Goal: Information Seeking & Learning: Learn about a topic

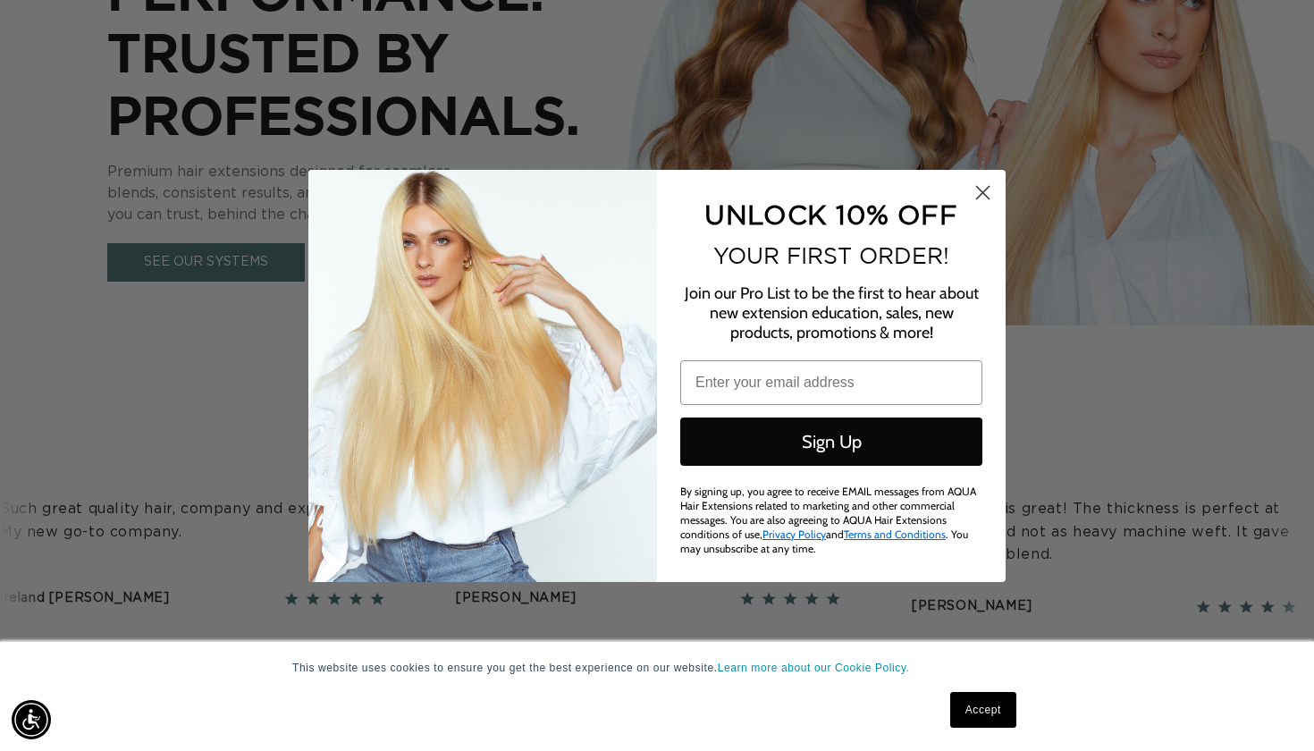
click at [990, 193] on circle "Close dialog" at bounding box center [982, 191] width 29 height 29
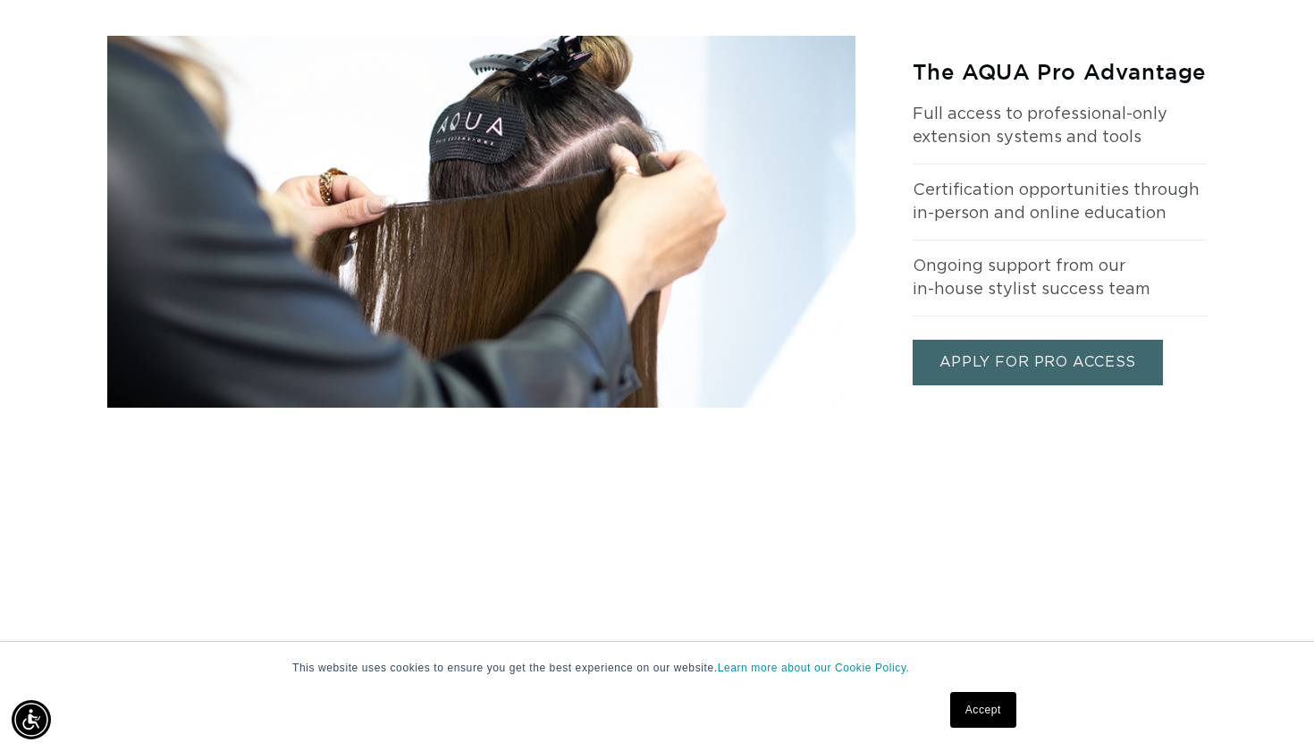
scroll to position [0, 1187]
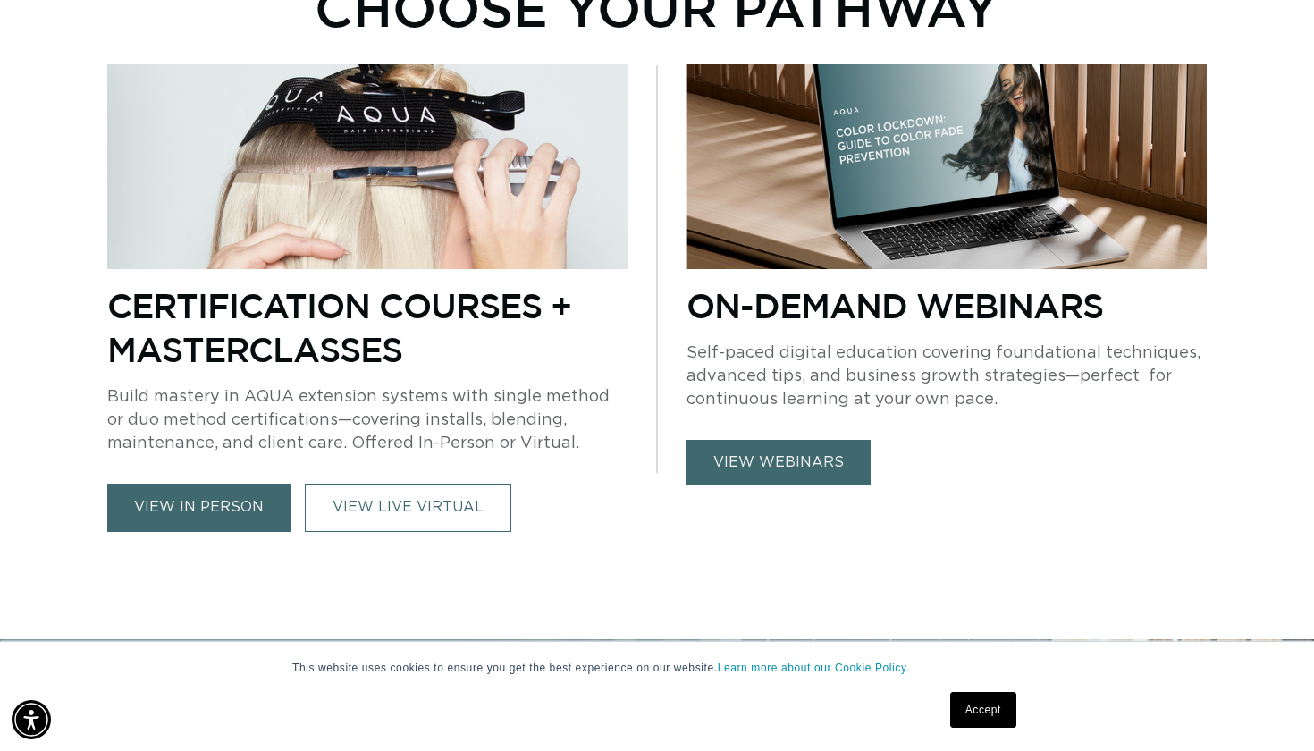
scroll to position [0, 2374]
click at [193, 510] on link "view in person" at bounding box center [198, 507] width 183 height 47
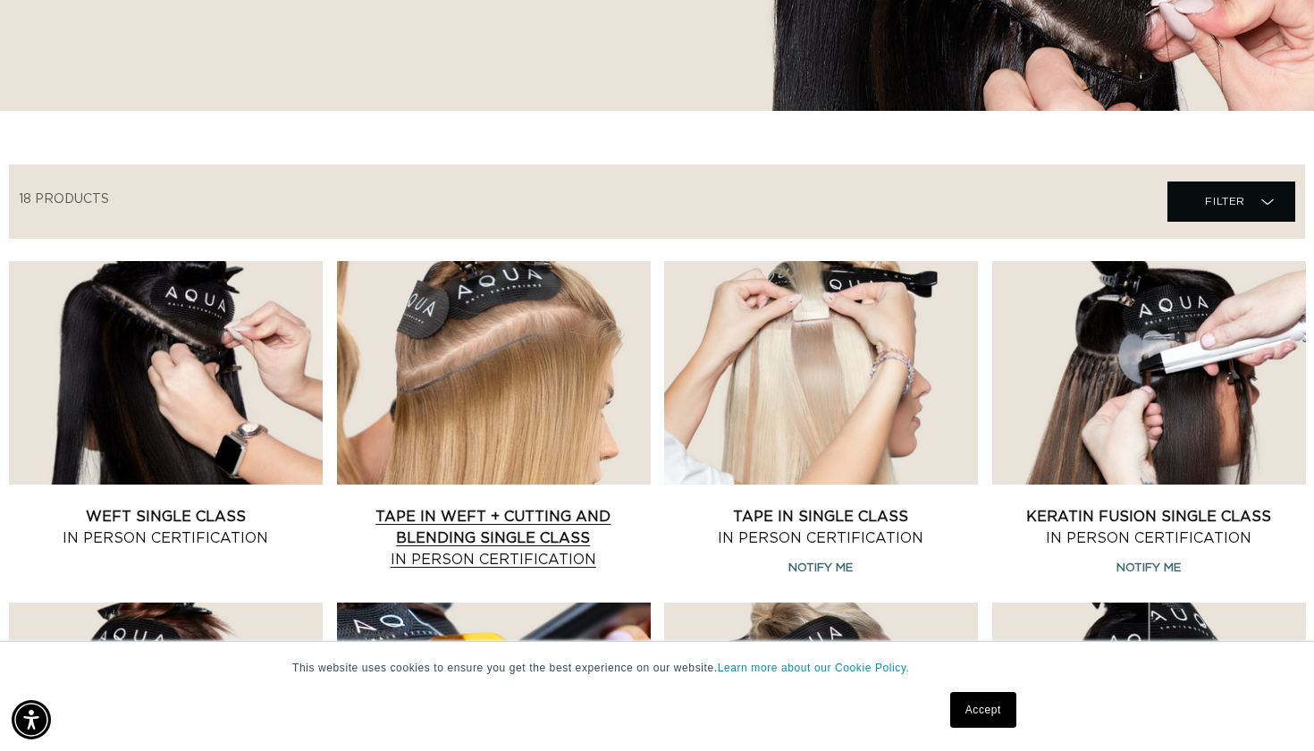
scroll to position [473, 0]
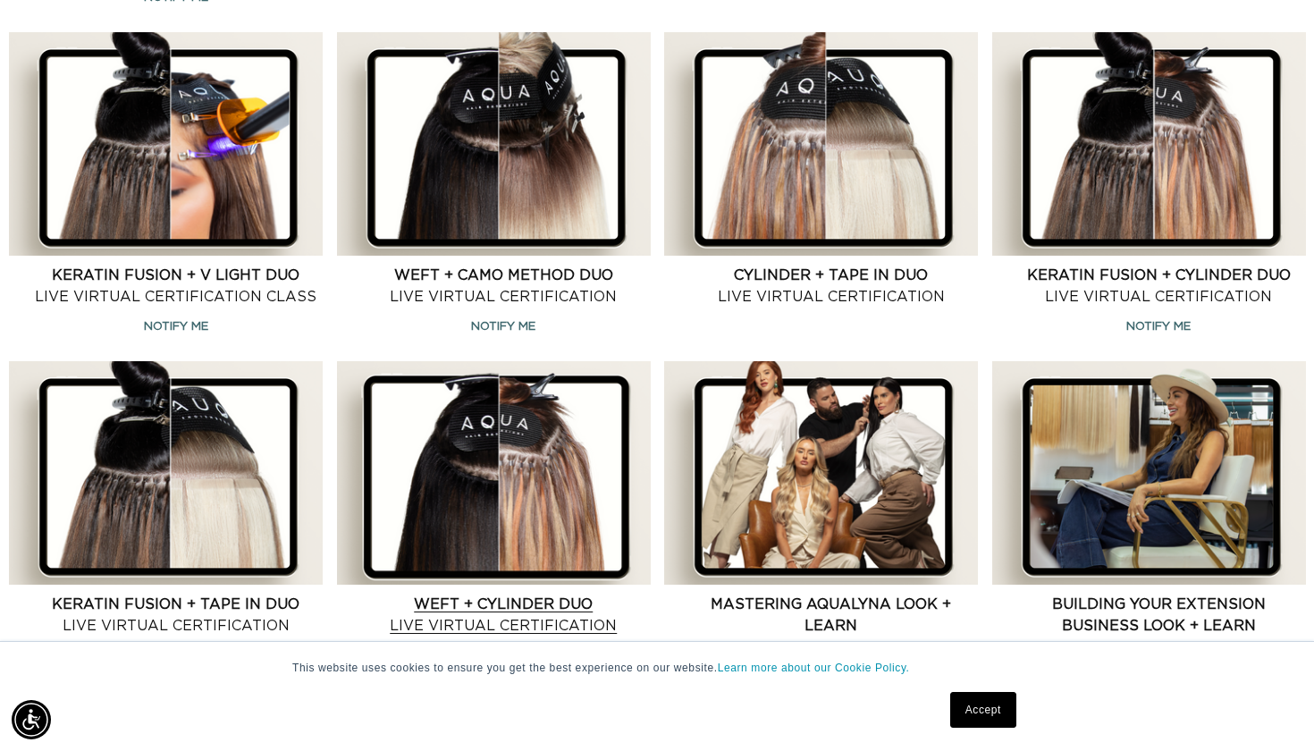
scroll to position [1362, 2]
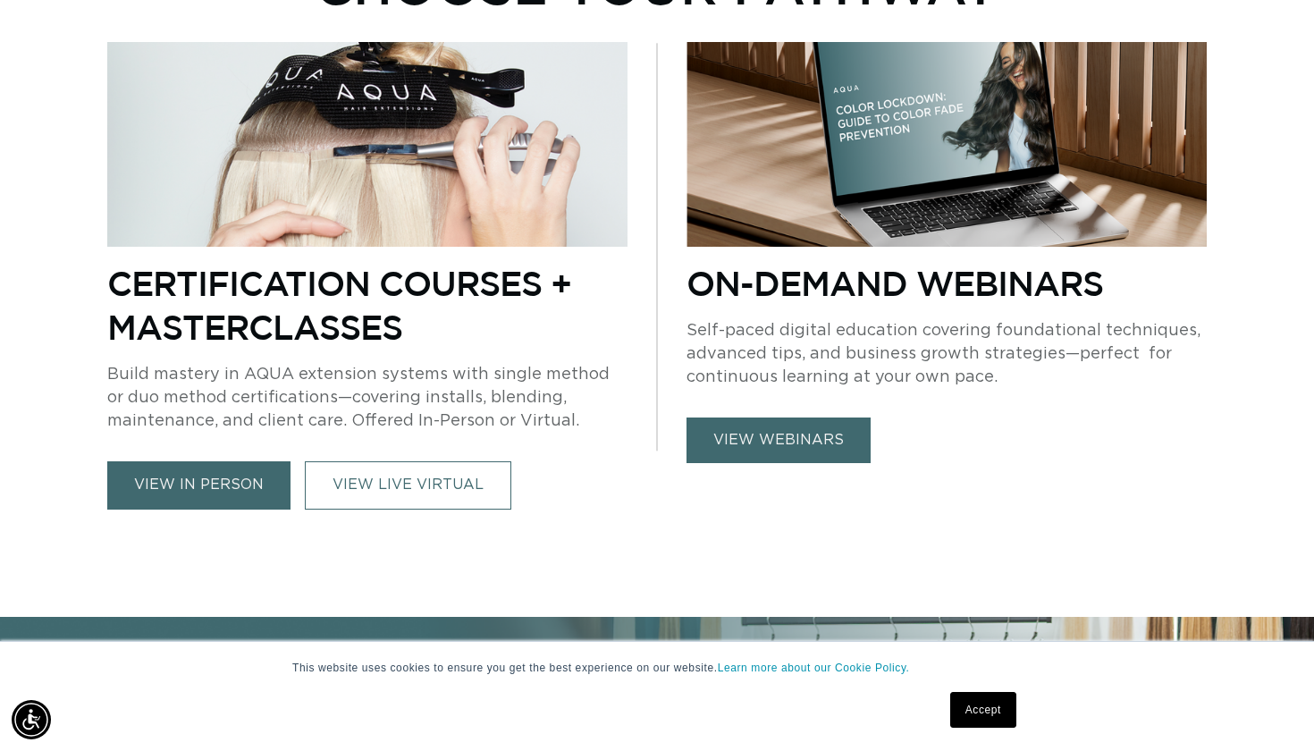
scroll to position [1186, 0]
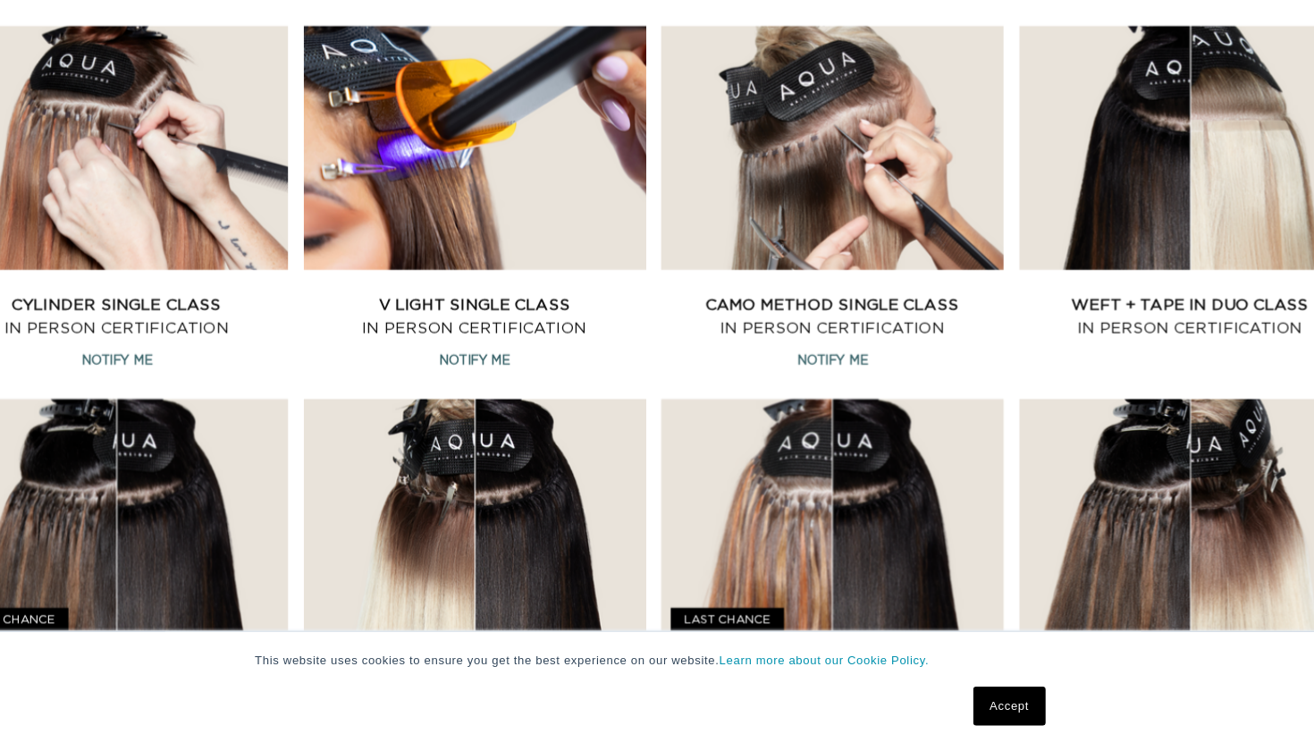
scroll to position [1025, 0]
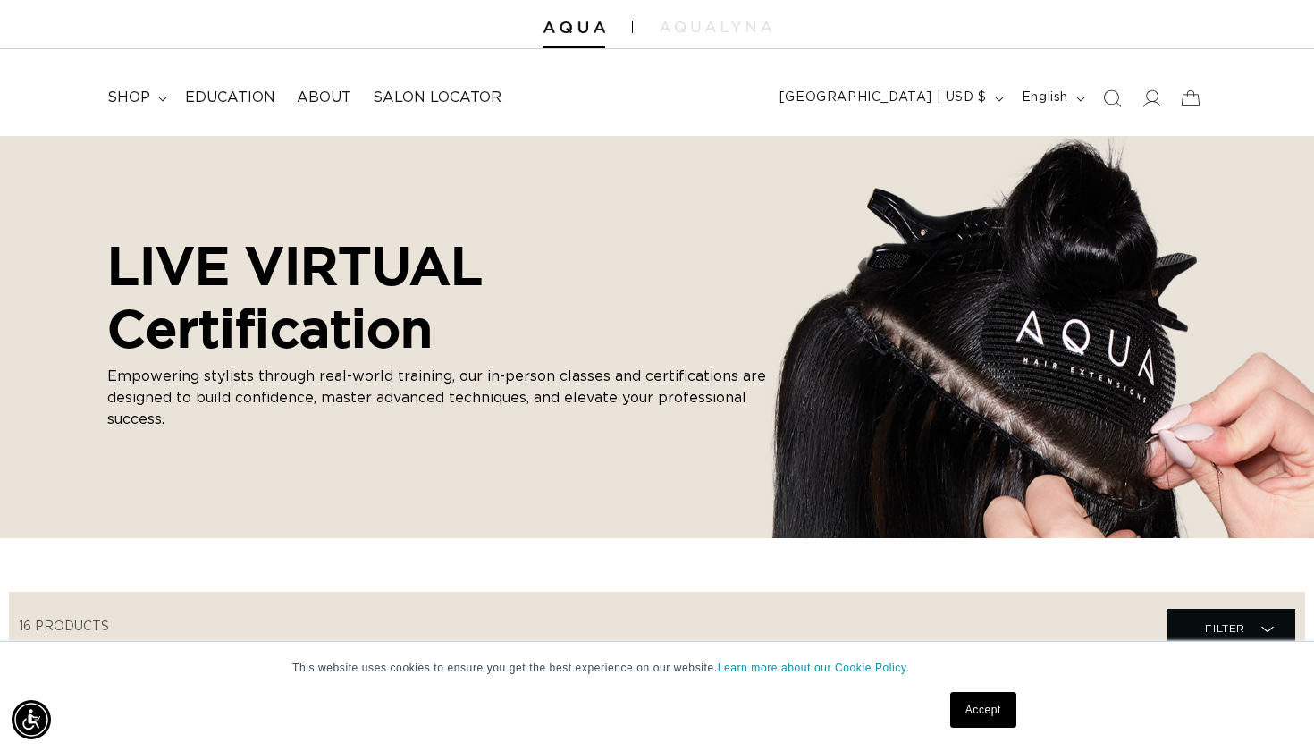
scroll to position [0, 1187]
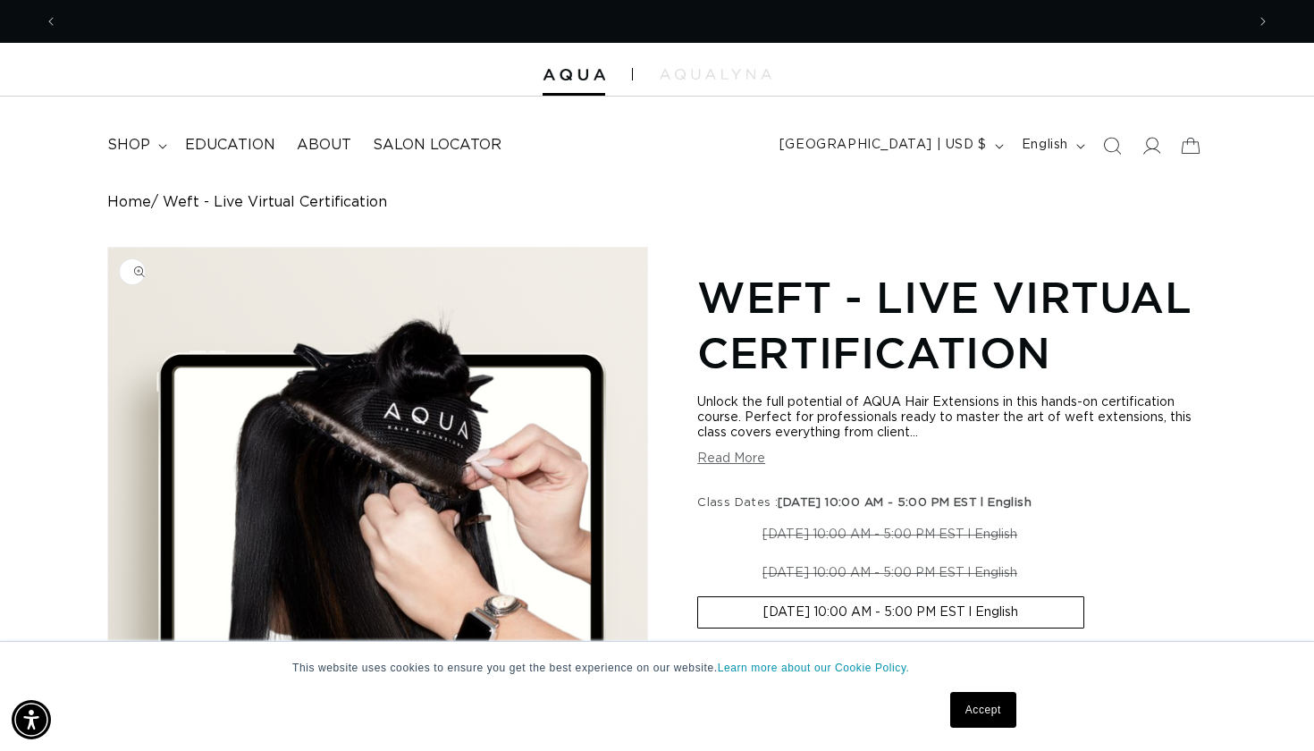
scroll to position [0, 2374]
click at [50, 18] on icon "Previous announcement" at bounding box center [51, 22] width 6 height 20
click at [139, 147] on span "shop" at bounding box center [128, 145] width 43 height 19
click at [1160, 145] on icon at bounding box center [1150, 145] width 19 height 19
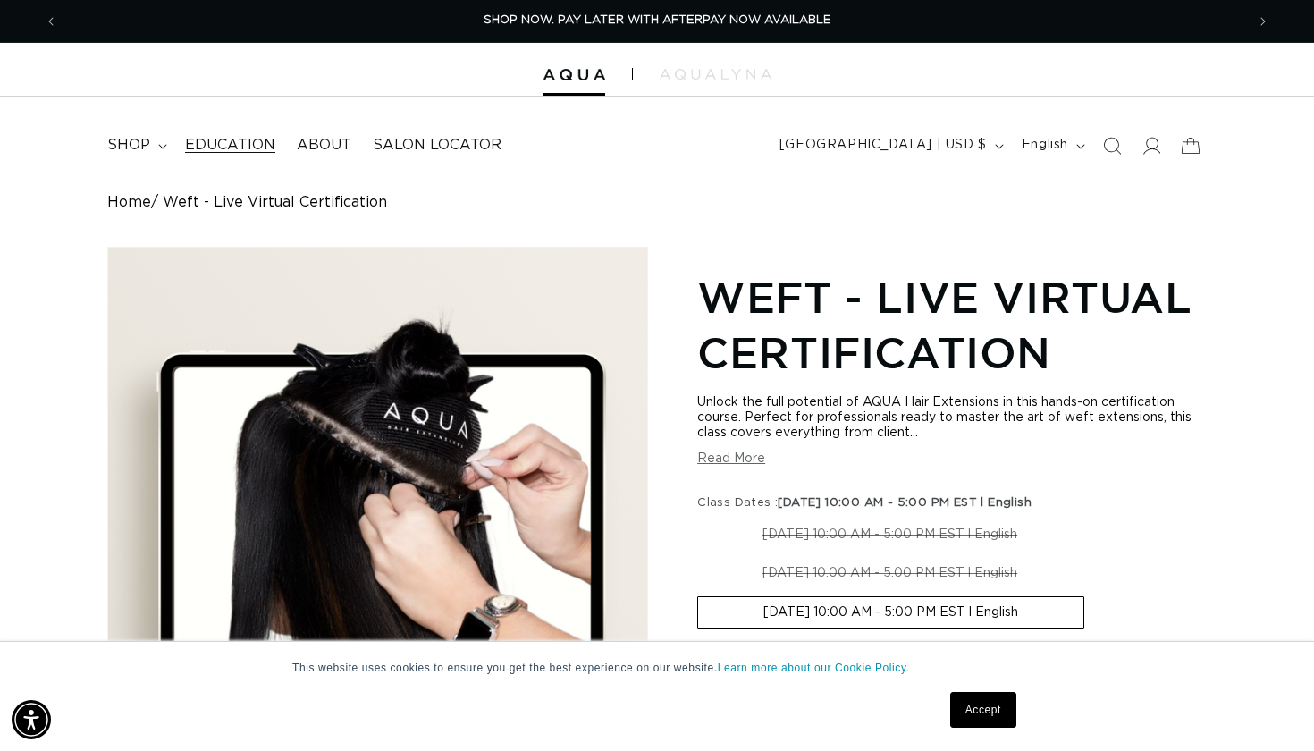
click at [223, 143] on span "Education" at bounding box center [230, 145] width 90 height 19
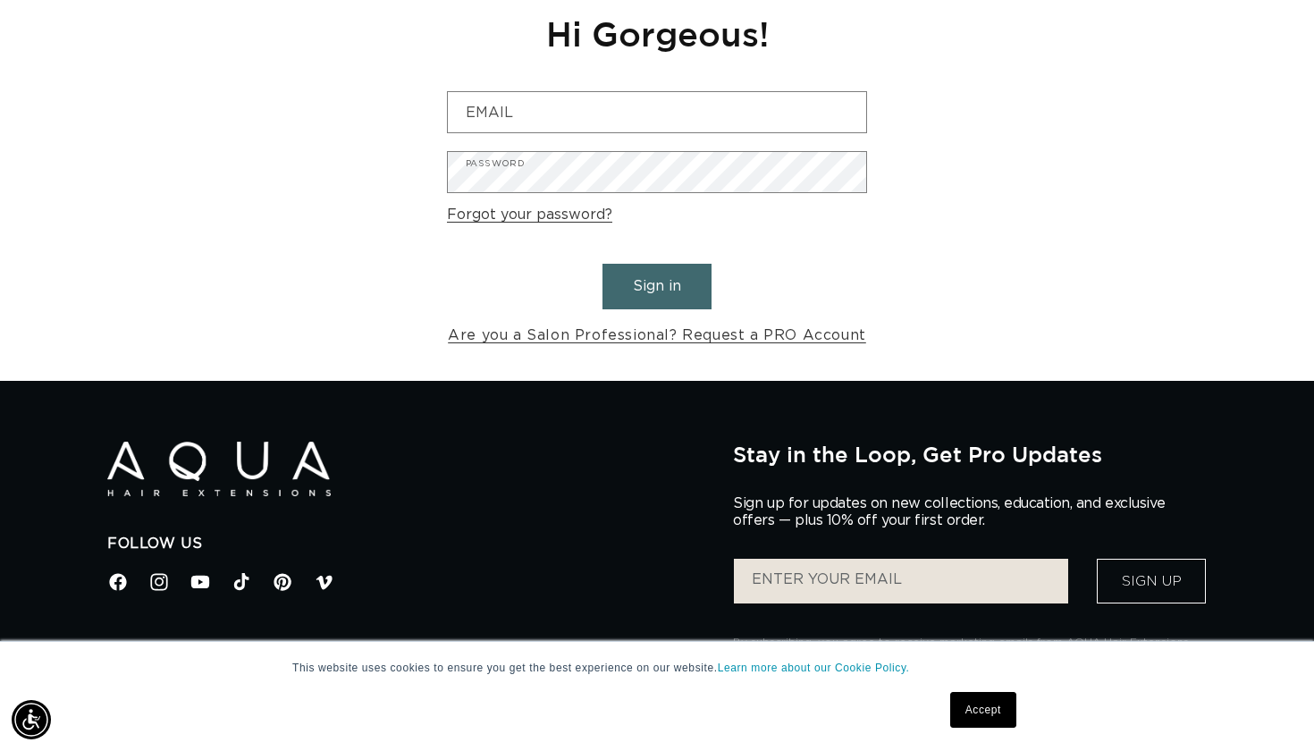
scroll to position [186, 0]
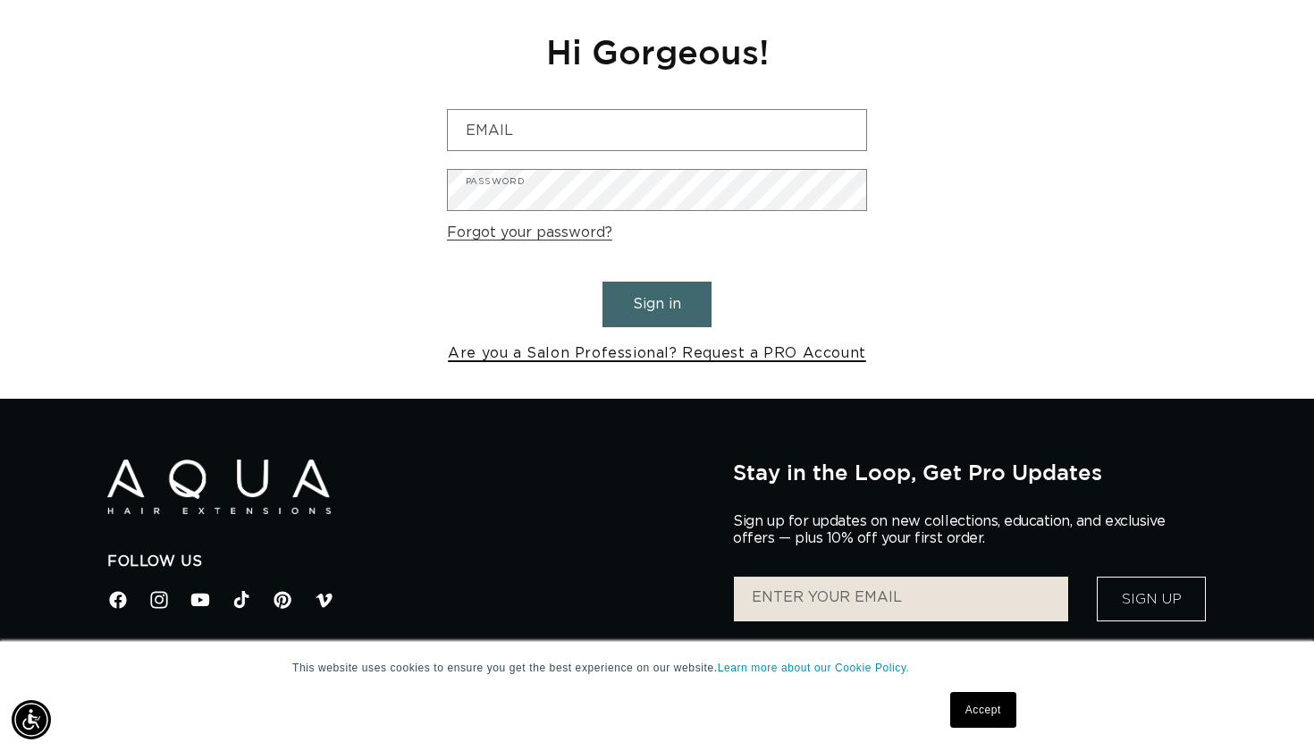
click at [754, 348] on link "Are you a Salon Professional? Request a PRO Account" at bounding box center [657, 354] width 418 height 26
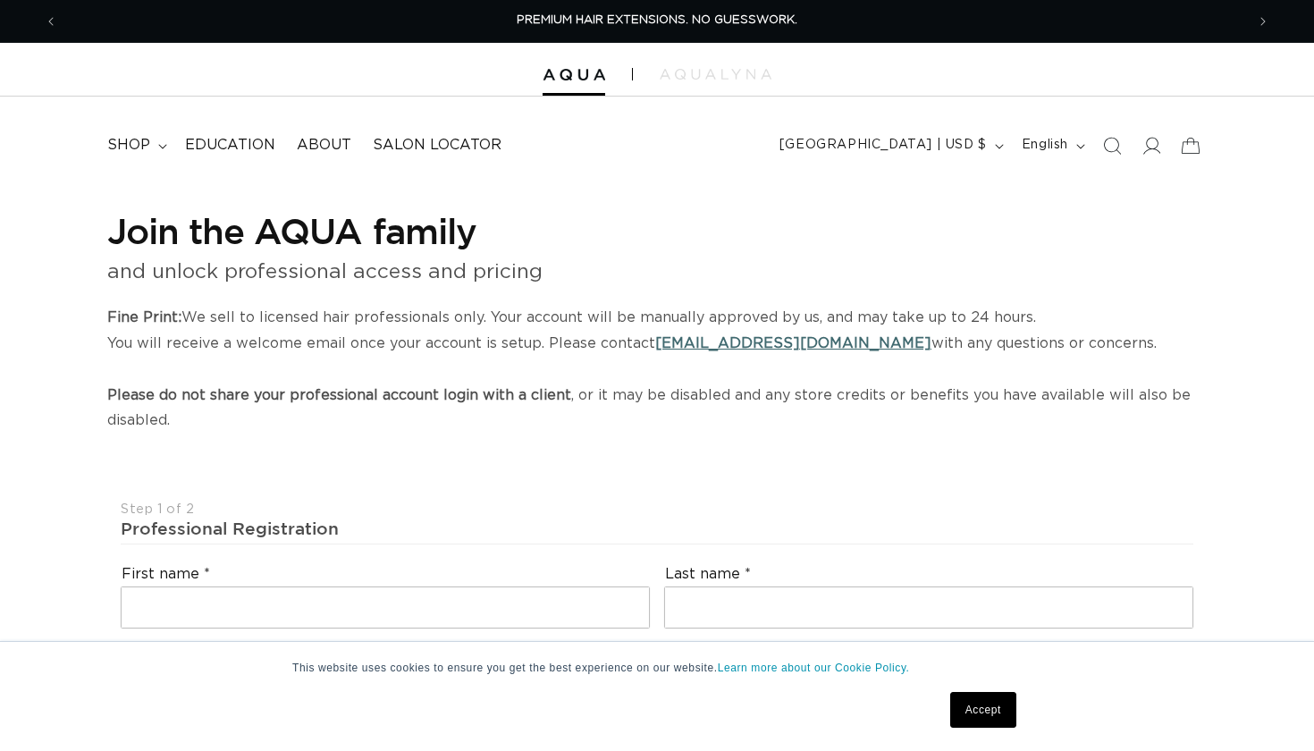
select select "US"
select select "[GEOGRAPHIC_DATA]"
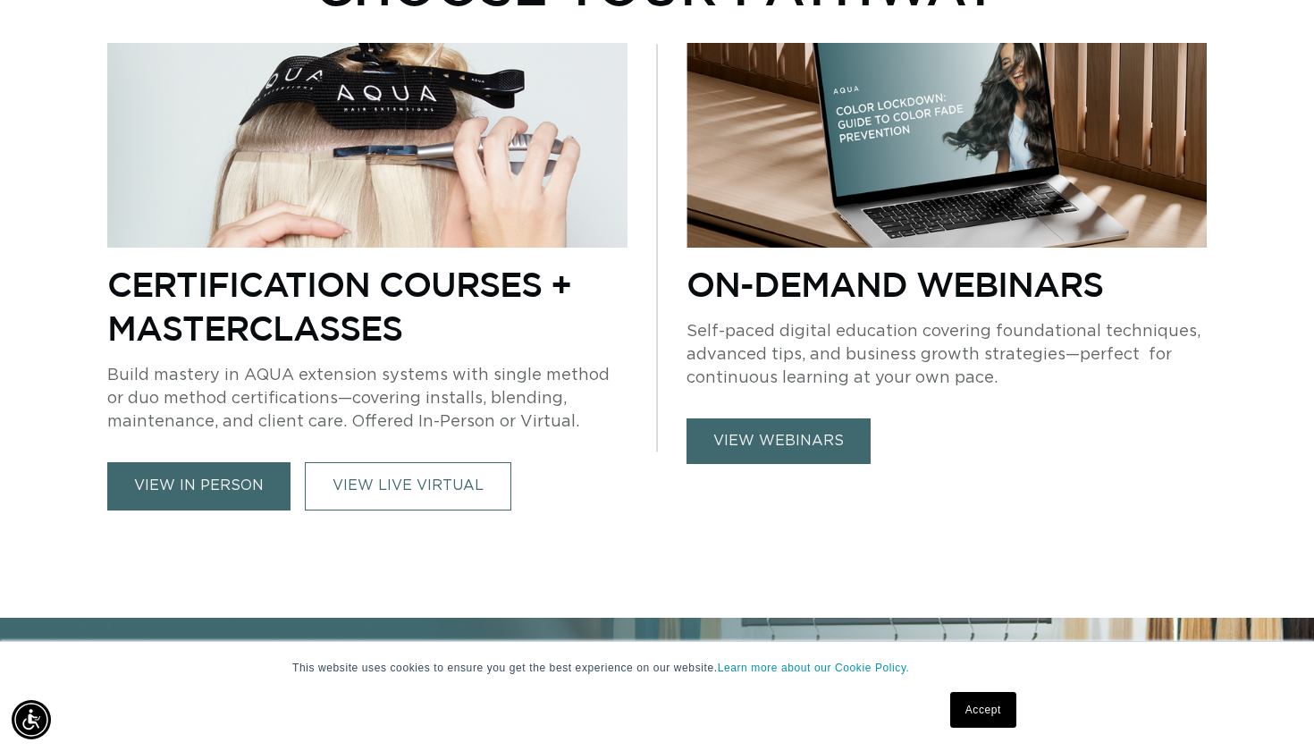
scroll to position [1176, 0]
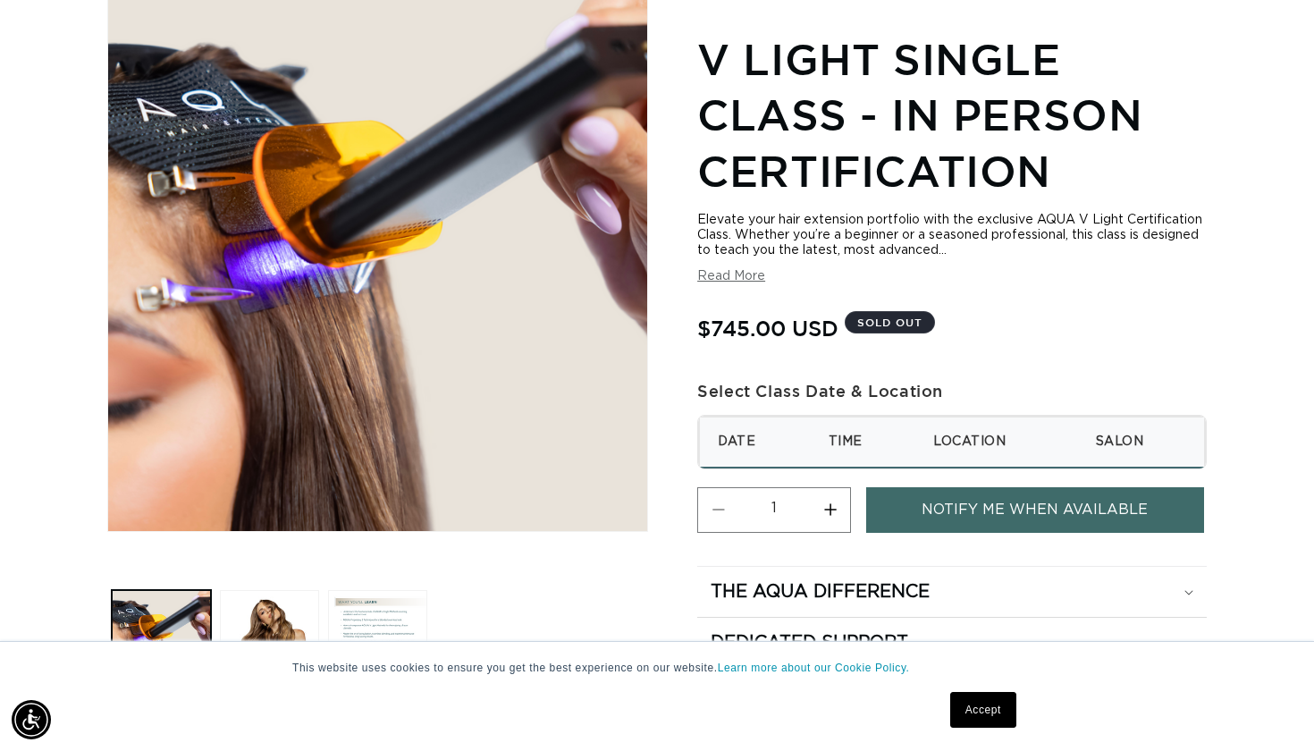
scroll to position [0, 2374]
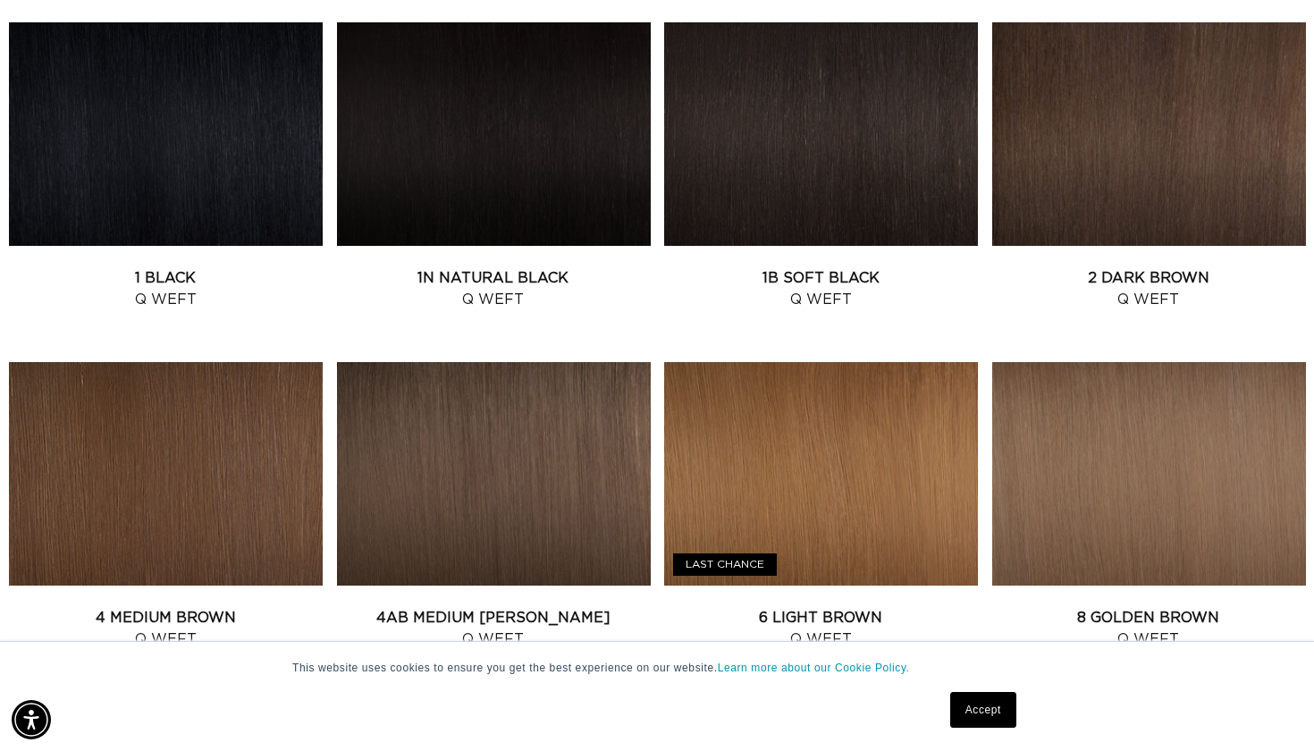
scroll to position [711, 0]
